Goal: Navigation & Orientation: Find specific page/section

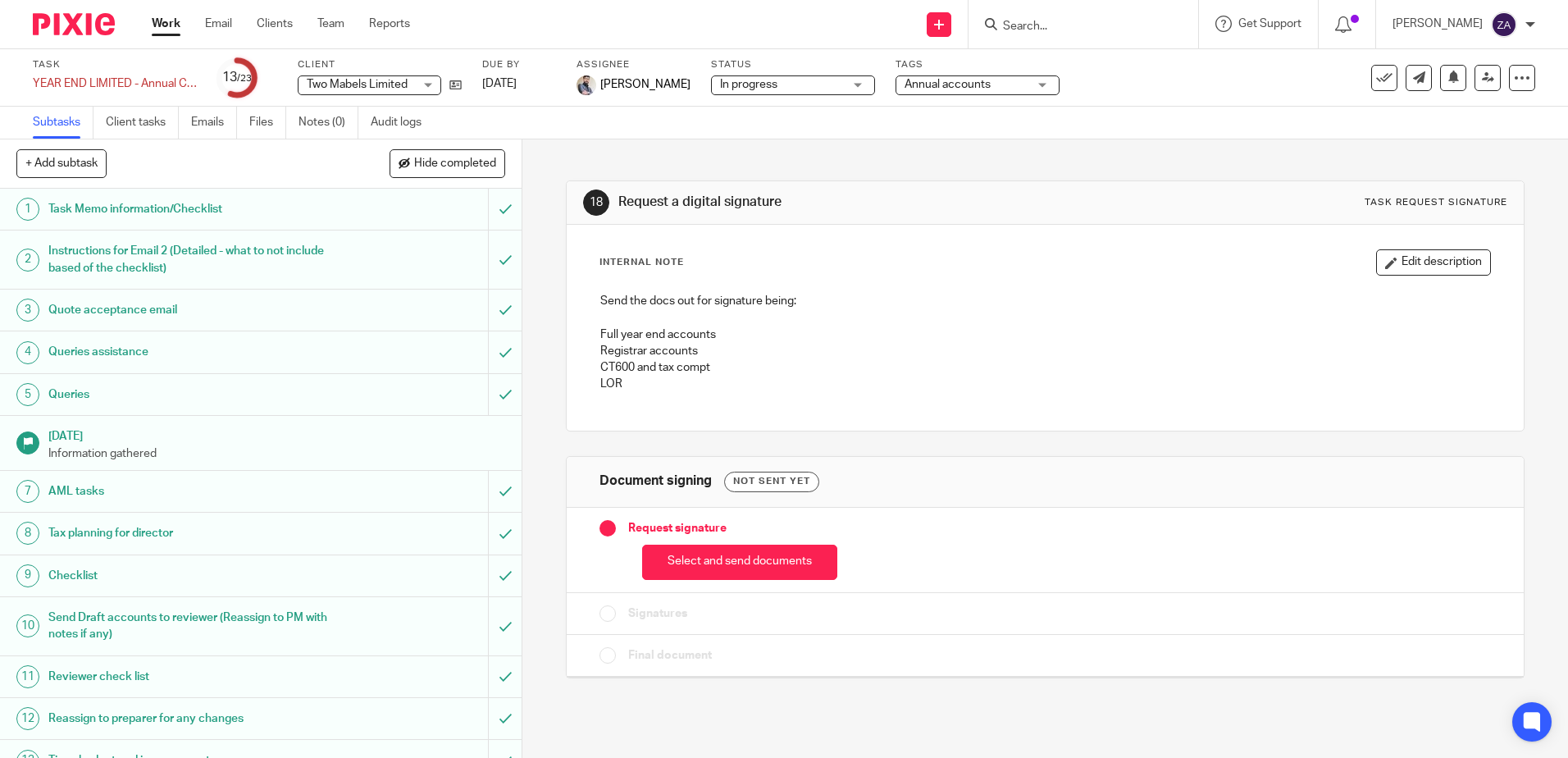
drag, startPoint x: 276, startPoint y: 474, endPoint x: 989, endPoint y: 480, distance: 713.0
drag, startPoint x: 989, startPoint y: 480, endPoint x: 268, endPoint y: 13, distance: 859.0
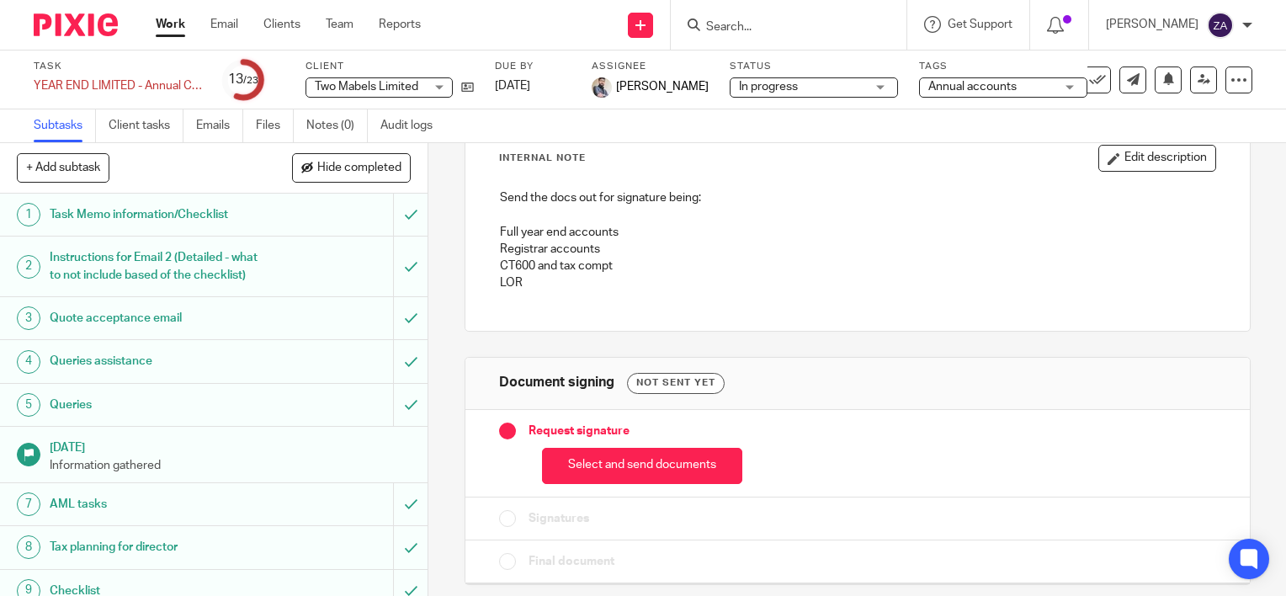
scroll to position [114, 0]
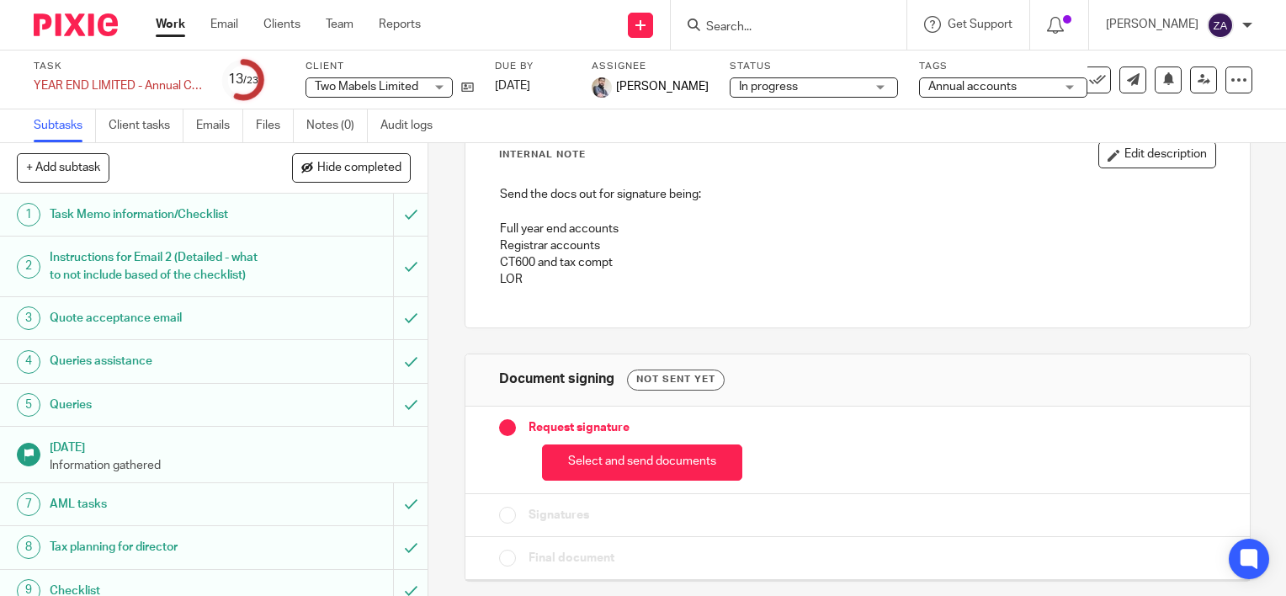
click at [156, 26] on link "Work" at bounding box center [170, 24] width 29 height 17
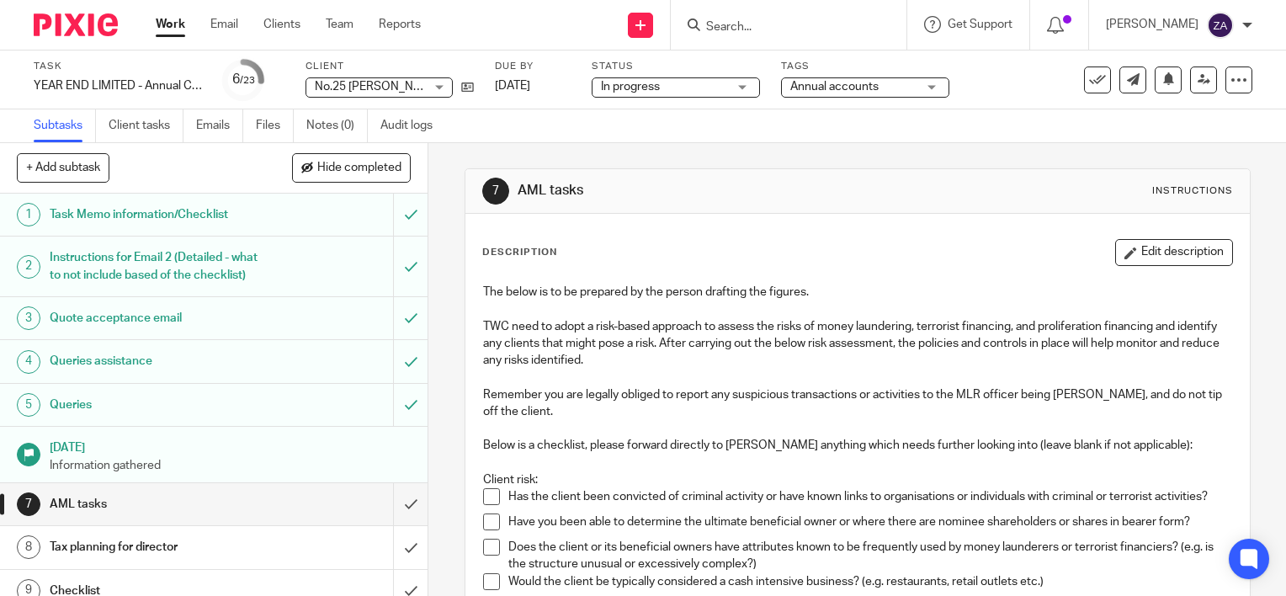
click at [157, 331] on h1 "Quote acceptance email" at bounding box center [159, 318] width 218 height 25
click at [145, 374] on h1 "Queries assistance" at bounding box center [159, 360] width 218 height 25
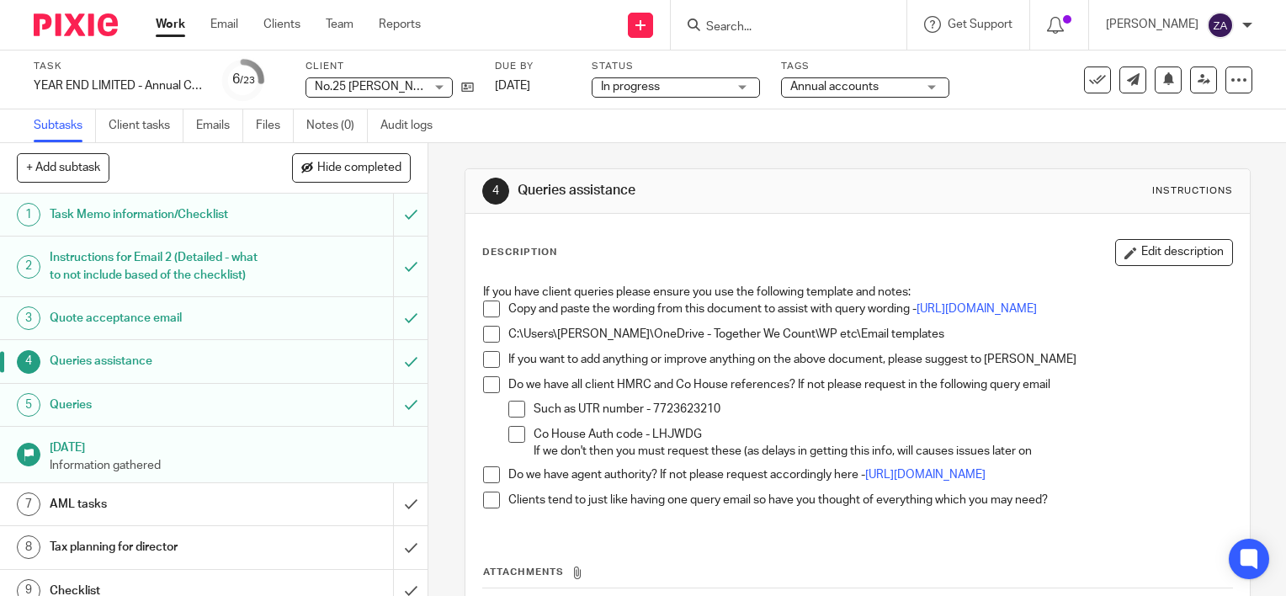
click at [151, 215] on h1 "Task Memo information/Checklist" at bounding box center [159, 214] width 218 height 25
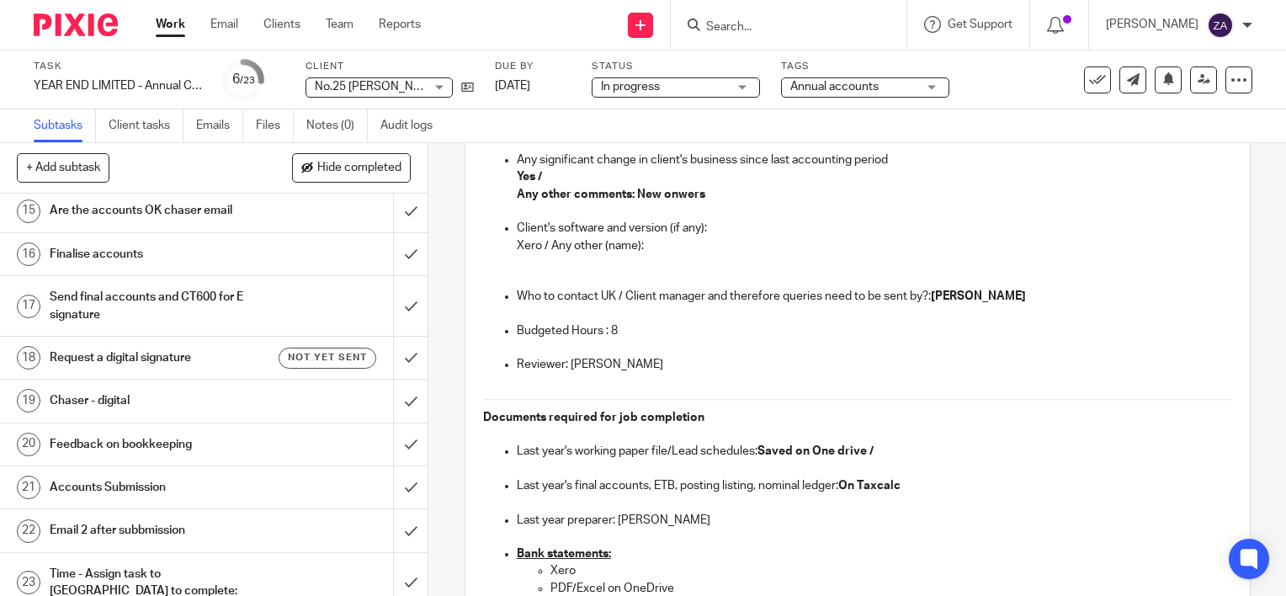
scroll to position [505, 0]
